Goal: Information Seeking & Learning: Learn about a topic

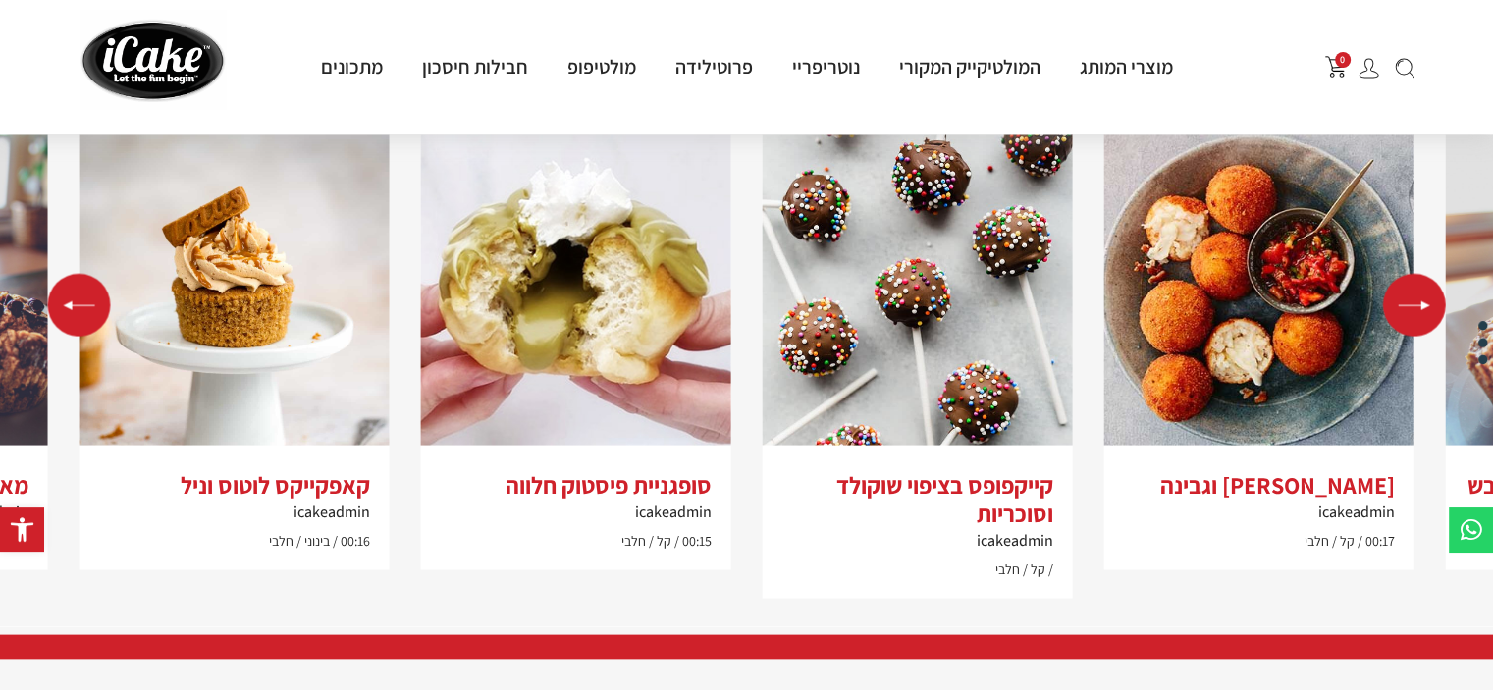
scroll to position [3925, 0]
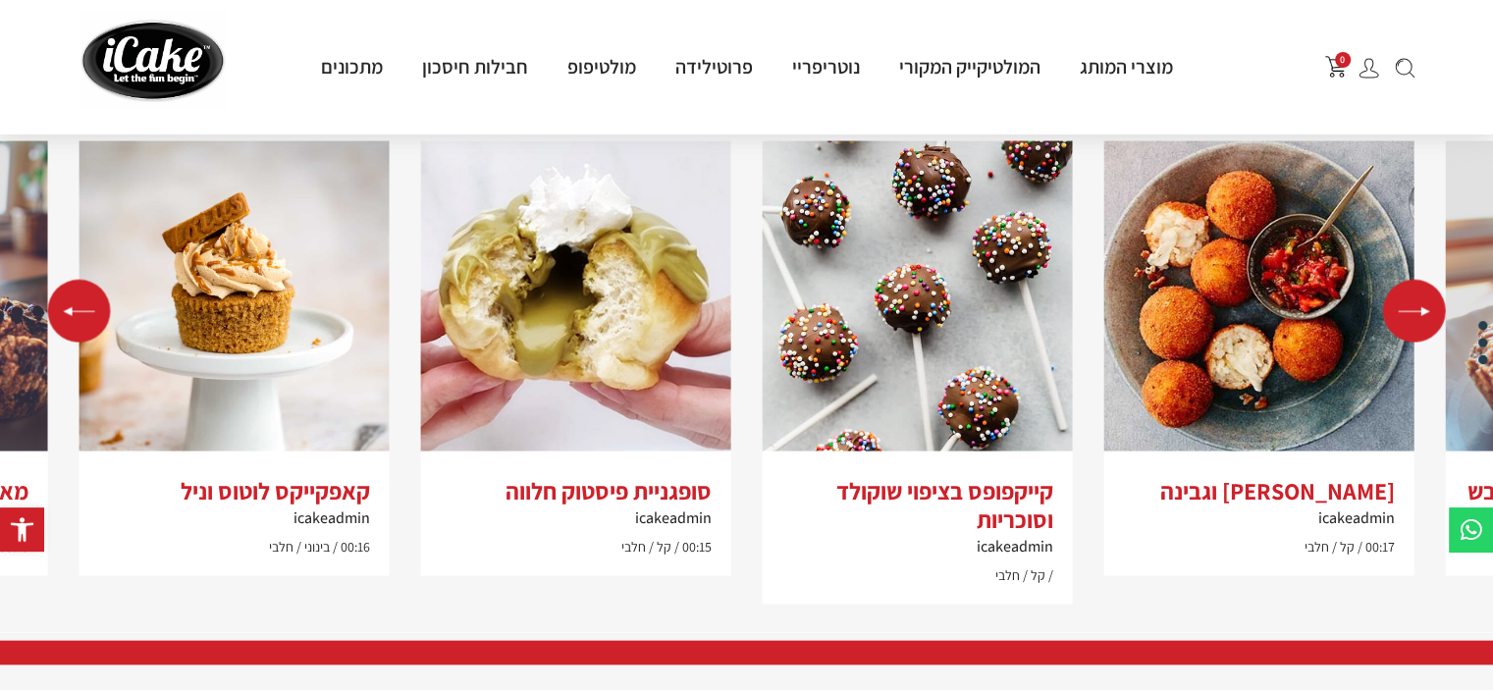
drag, startPoint x: 1505, startPoint y: 58, endPoint x: 1506, endPoint y: 571, distance: 513.3
click at [933, 361] on img "2 / 5" at bounding box center [918, 296] width 310 height 310
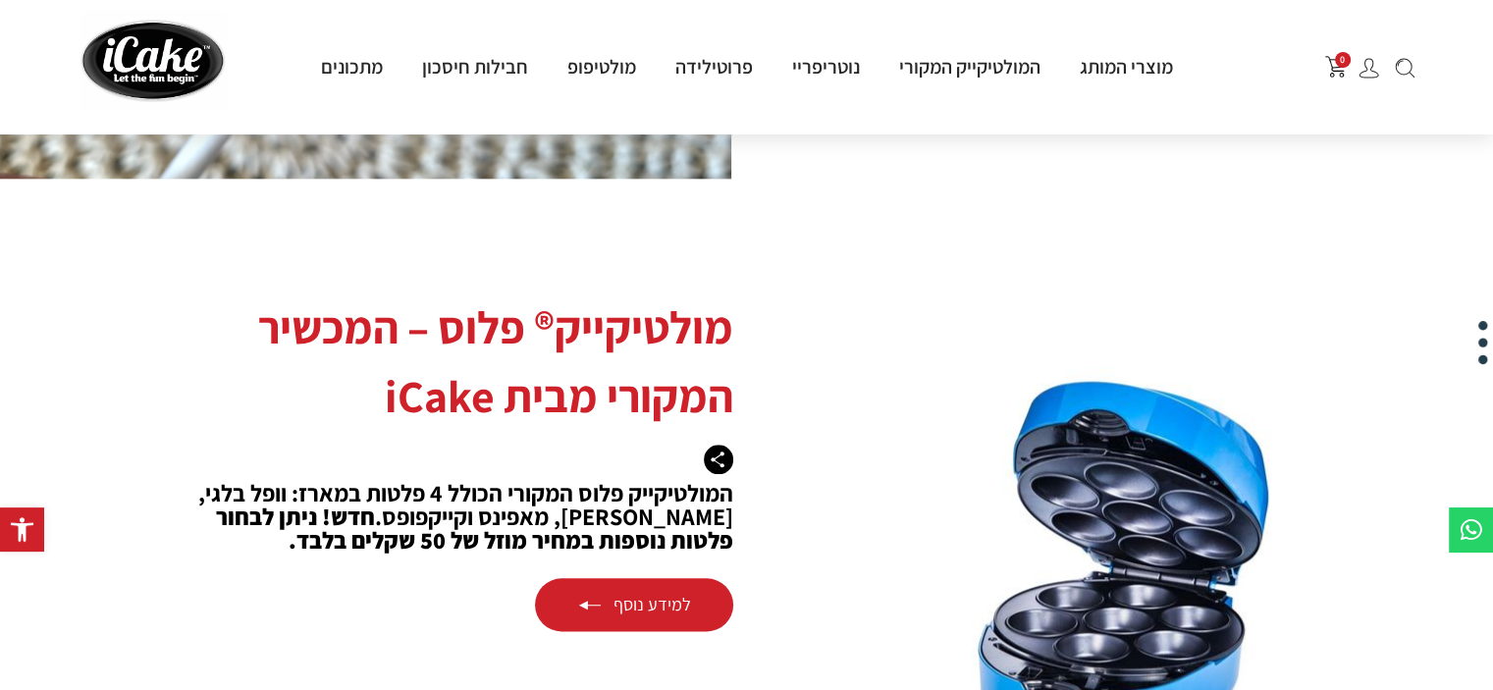
scroll to position [2149, 0]
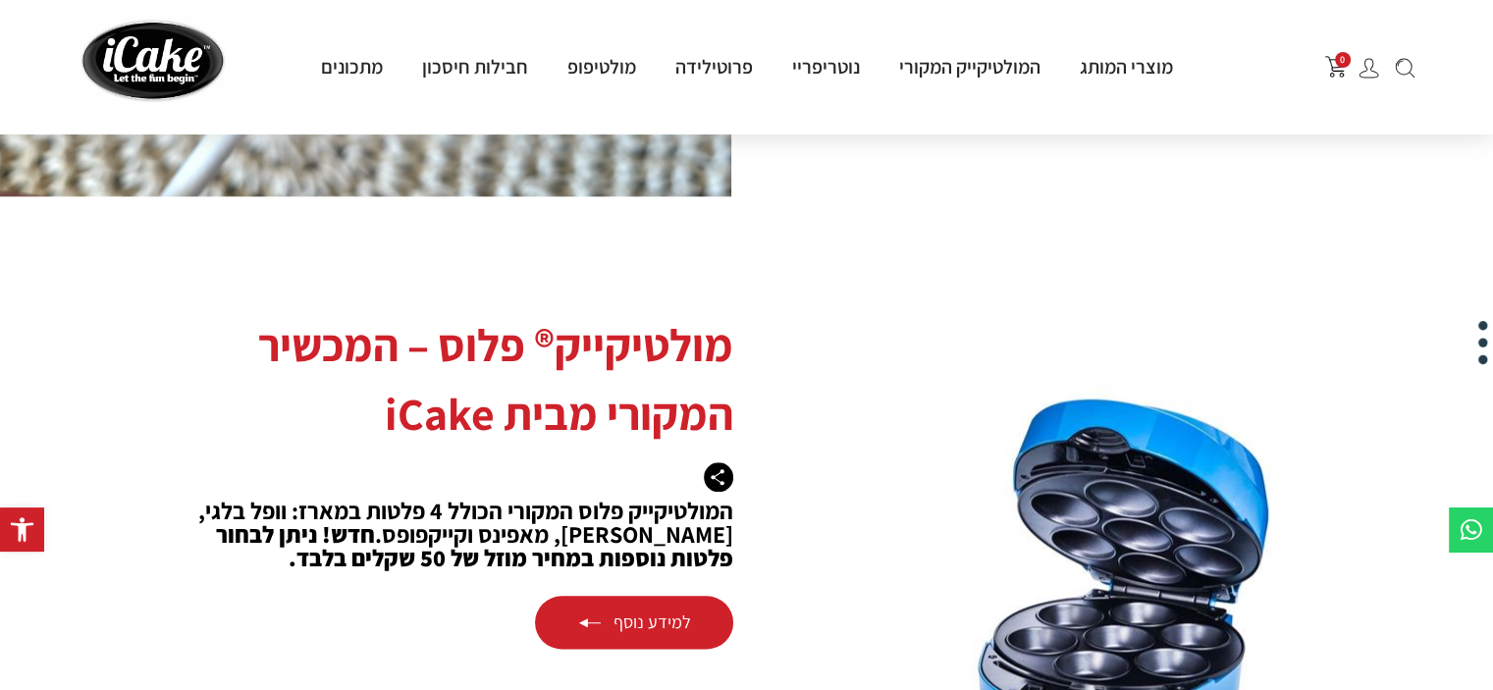
click at [652, 596] on link "למידע נוסף" at bounding box center [634, 622] width 198 height 53
click at [650, 596] on link "למידע נוסף" at bounding box center [634, 622] width 198 height 53
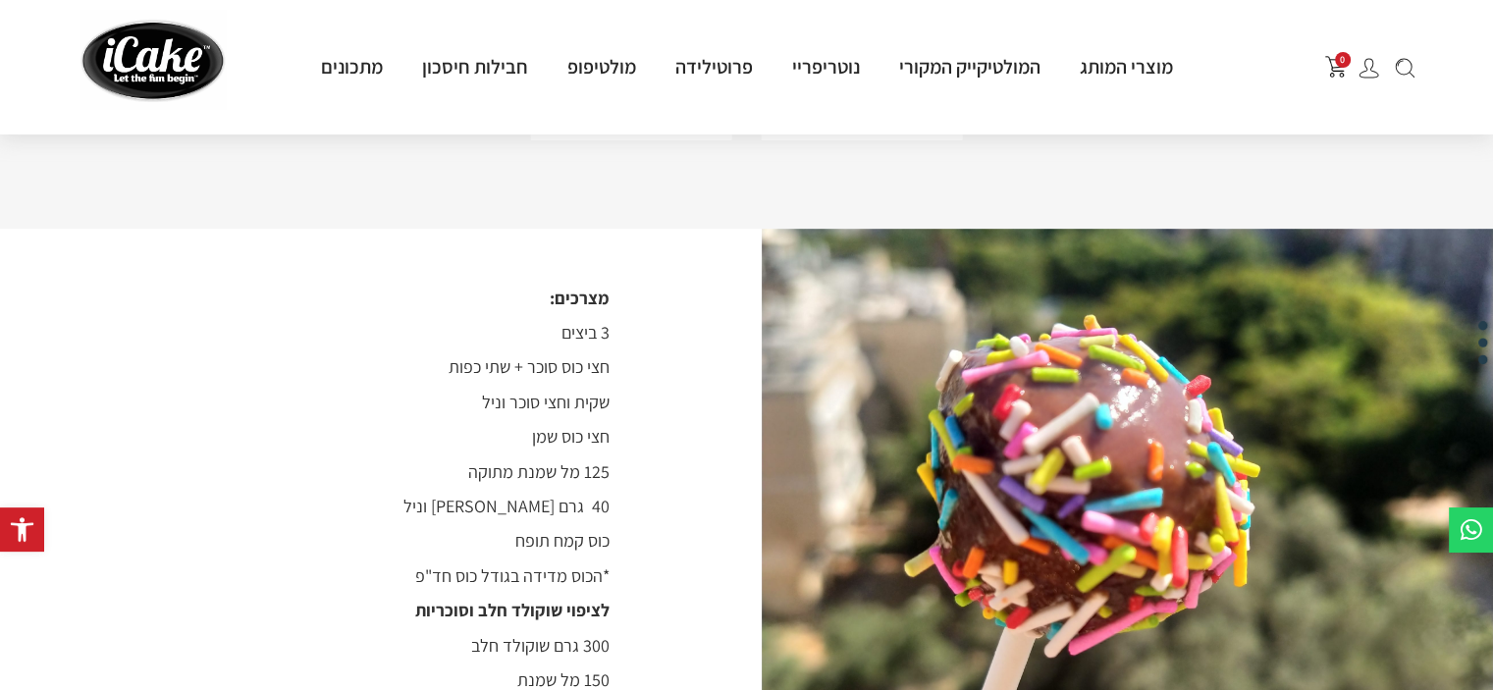
scroll to position [1054, 0]
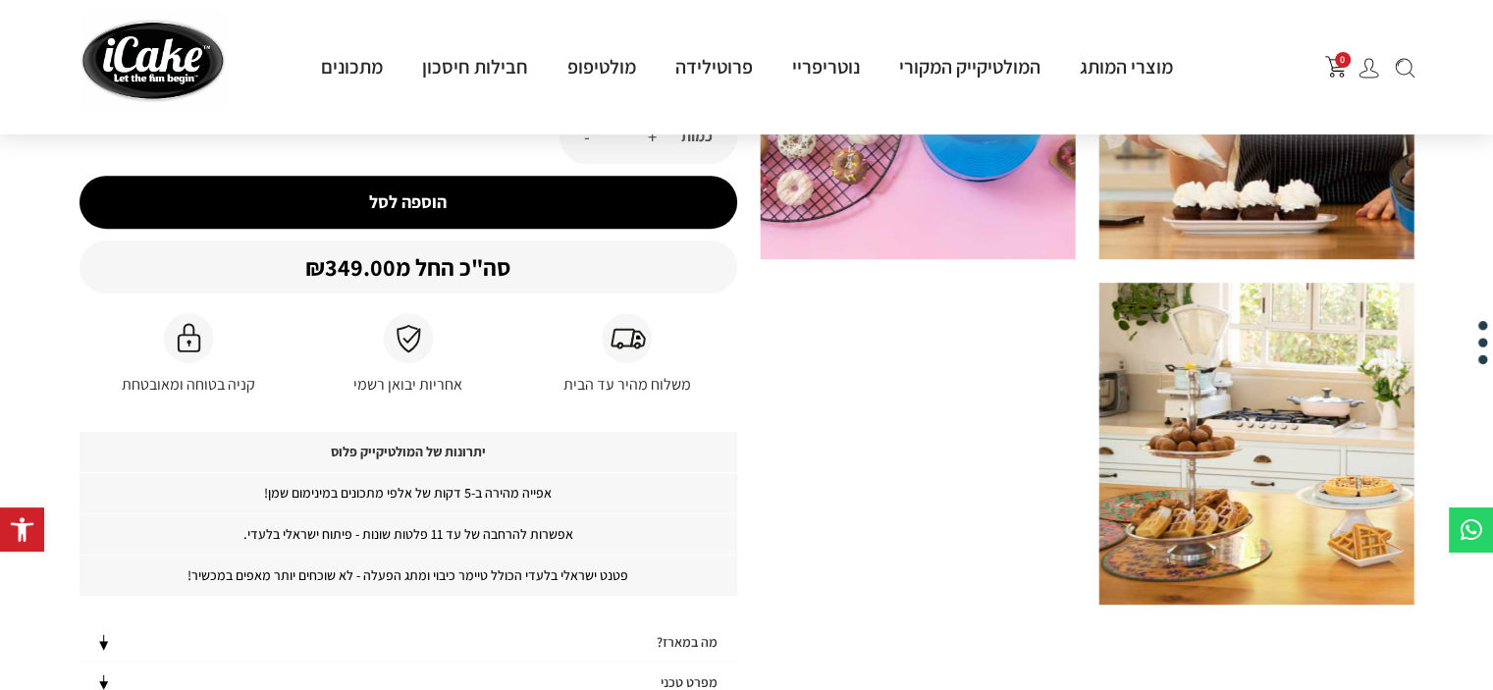
scroll to position [946, 0]
